Goal: Task Accomplishment & Management: Use online tool/utility

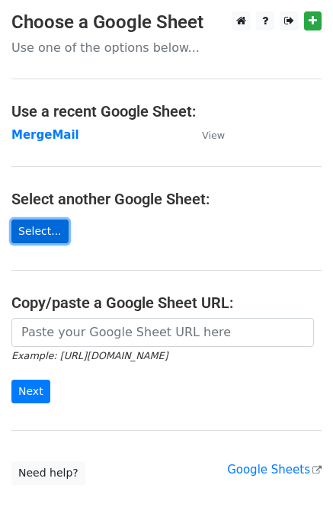
click at [37, 232] on link "Select..." at bounding box center [39, 232] width 57 height 24
click at [34, 232] on link "Select..." at bounding box center [39, 232] width 57 height 24
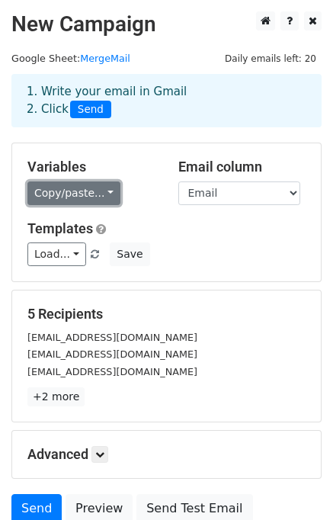
click at [69, 193] on link "Copy/paste..." at bounding box center [73, 193] width 93 height 24
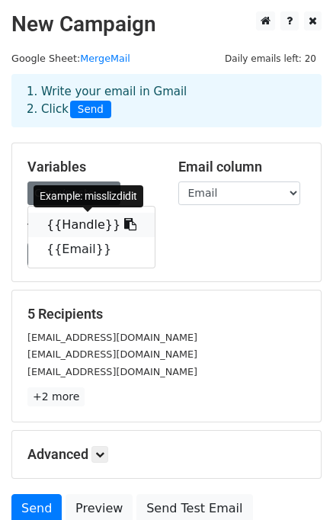
click at [91, 224] on link "{{Handle}}" at bounding box center [91, 225] width 127 height 24
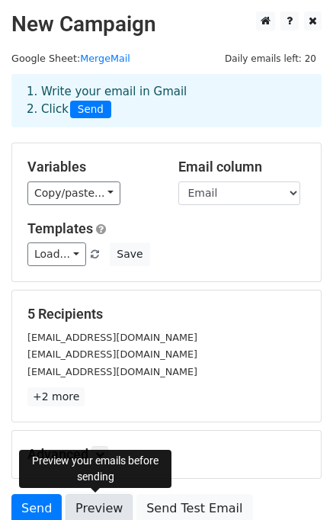
click at [113, 503] on link "Preview" at bounding box center [99, 508] width 67 height 29
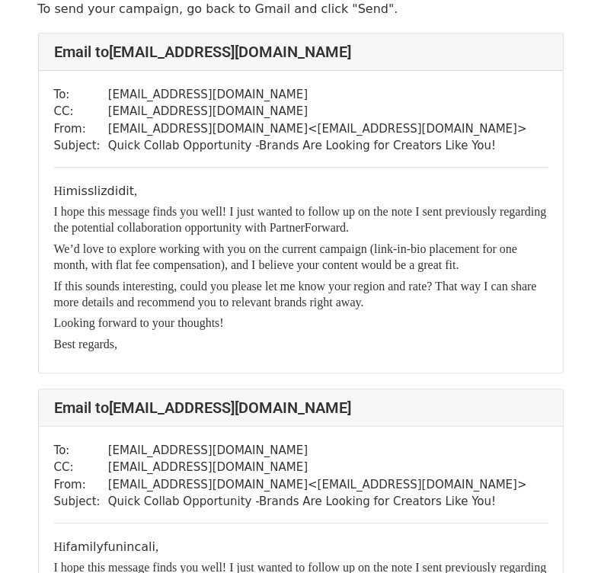
scroll to position [152, 0]
